Goal: Register for event/course

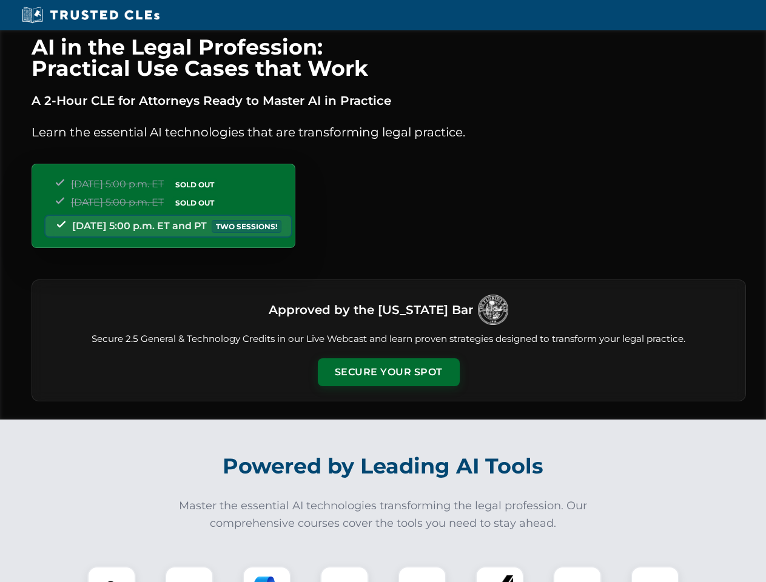
click at [388, 372] on button "Secure Your Spot" at bounding box center [389, 372] width 142 height 28
click at [112, 574] on img at bounding box center [111, 590] width 35 height 35
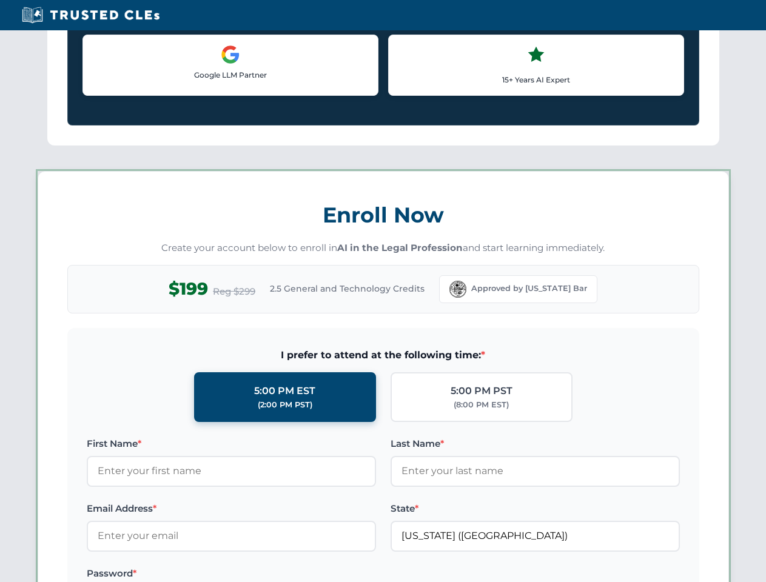
click at [267, 574] on label "Password *" at bounding box center [231, 573] width 289 height 15
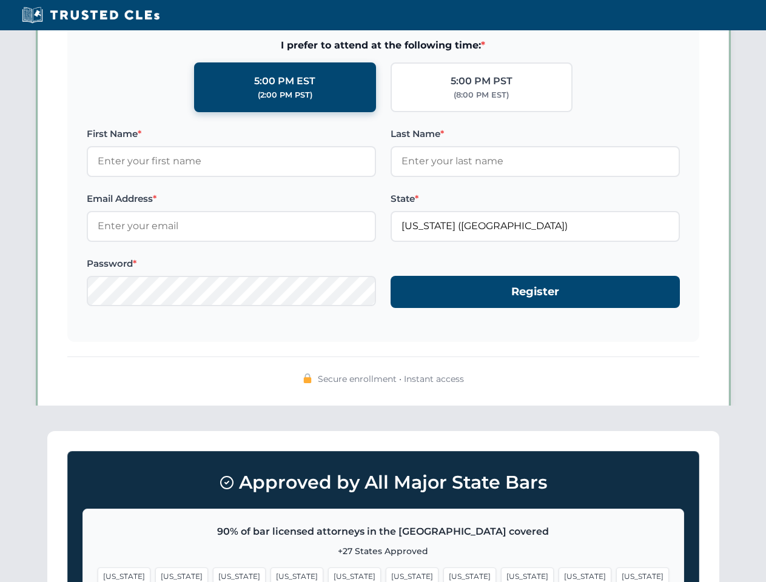
click at [558, 574] on span "[US_STATE]" at bounding box center [584, 576] width 53 height 18
